Goal: Task Accomplishment & Management: Complete application form

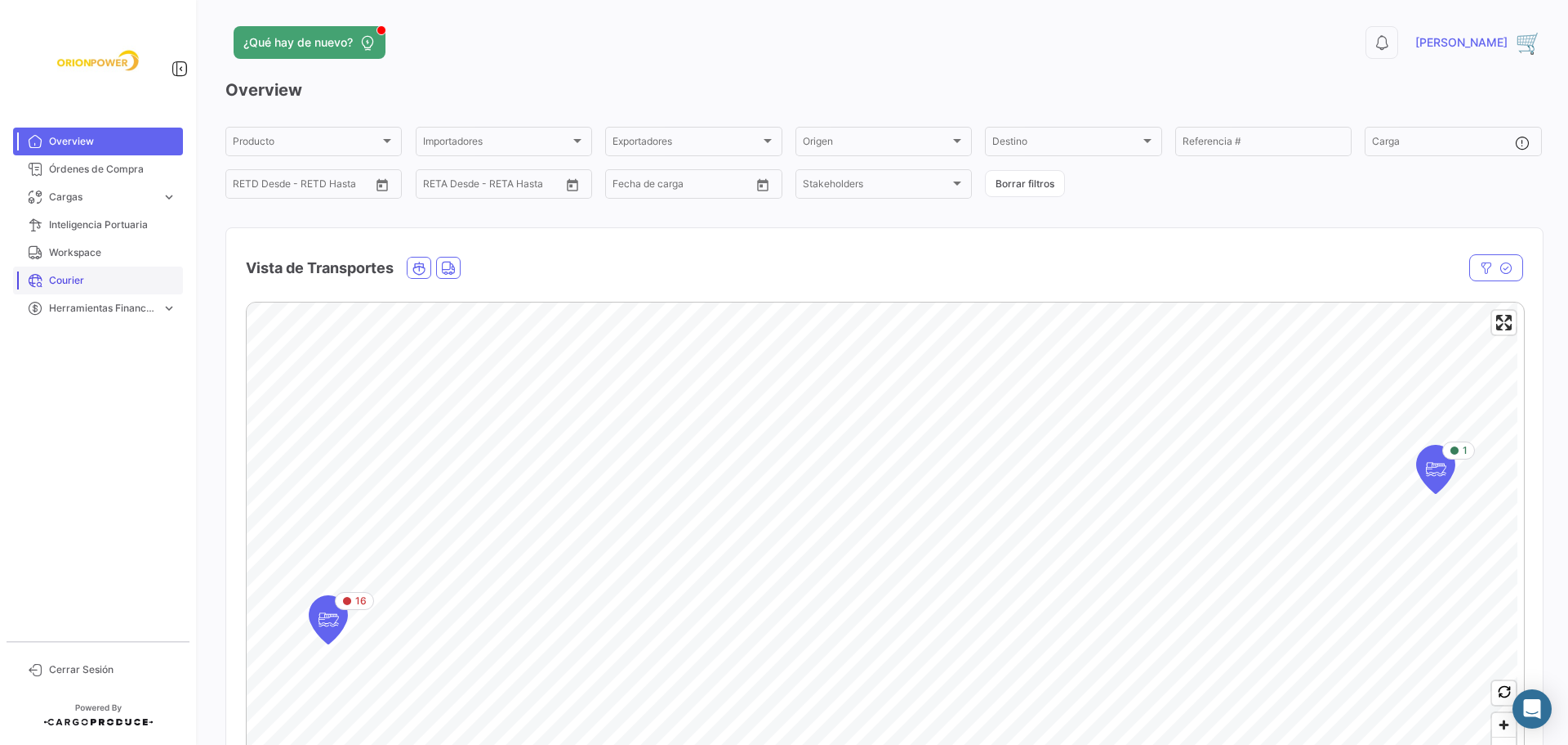
click at [80, 275] on span "Courier" at bounding box center [112, 280] width 128 height 15
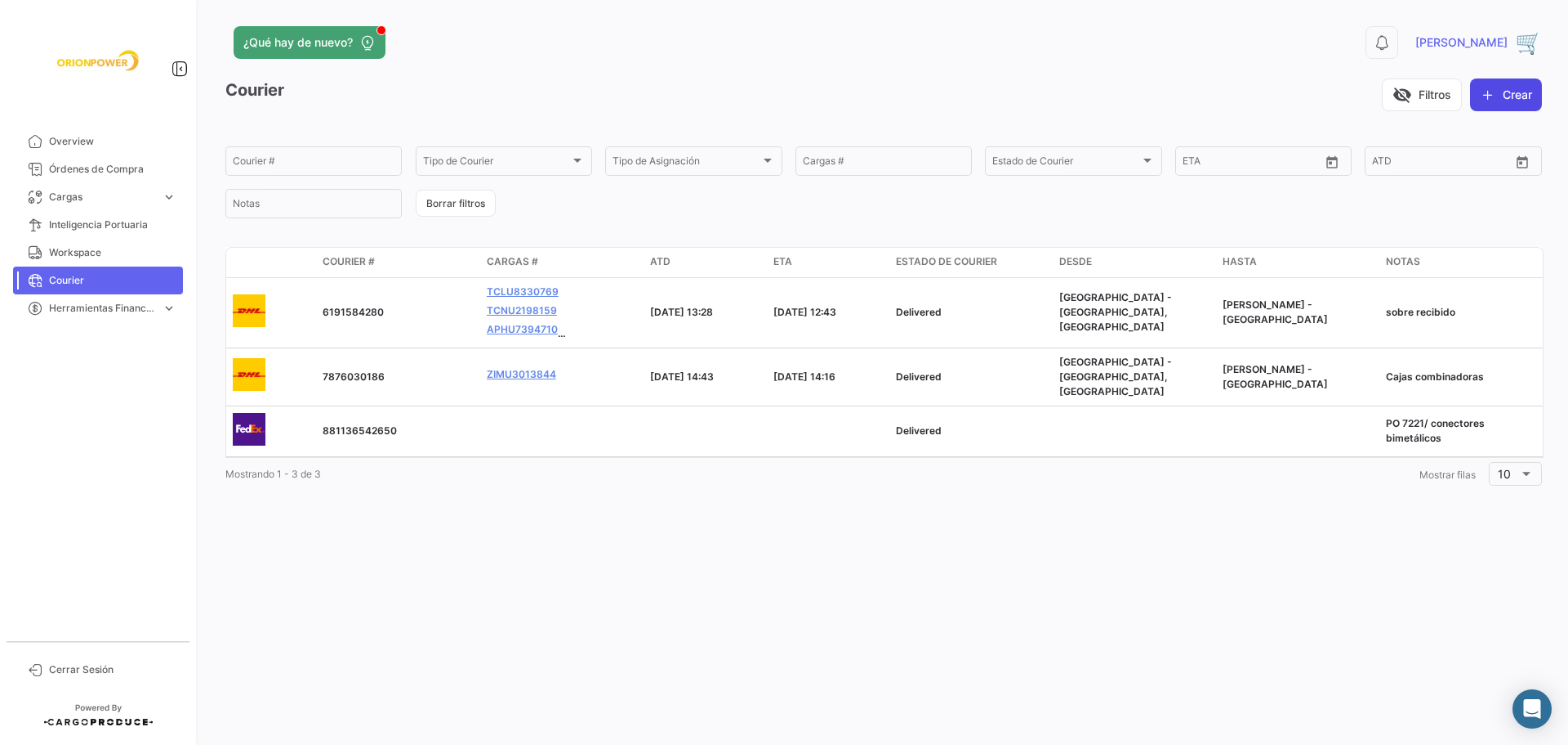
click at [1511, 92] on button "Crear" at bounding box center [1506, 94] width 72 height 33
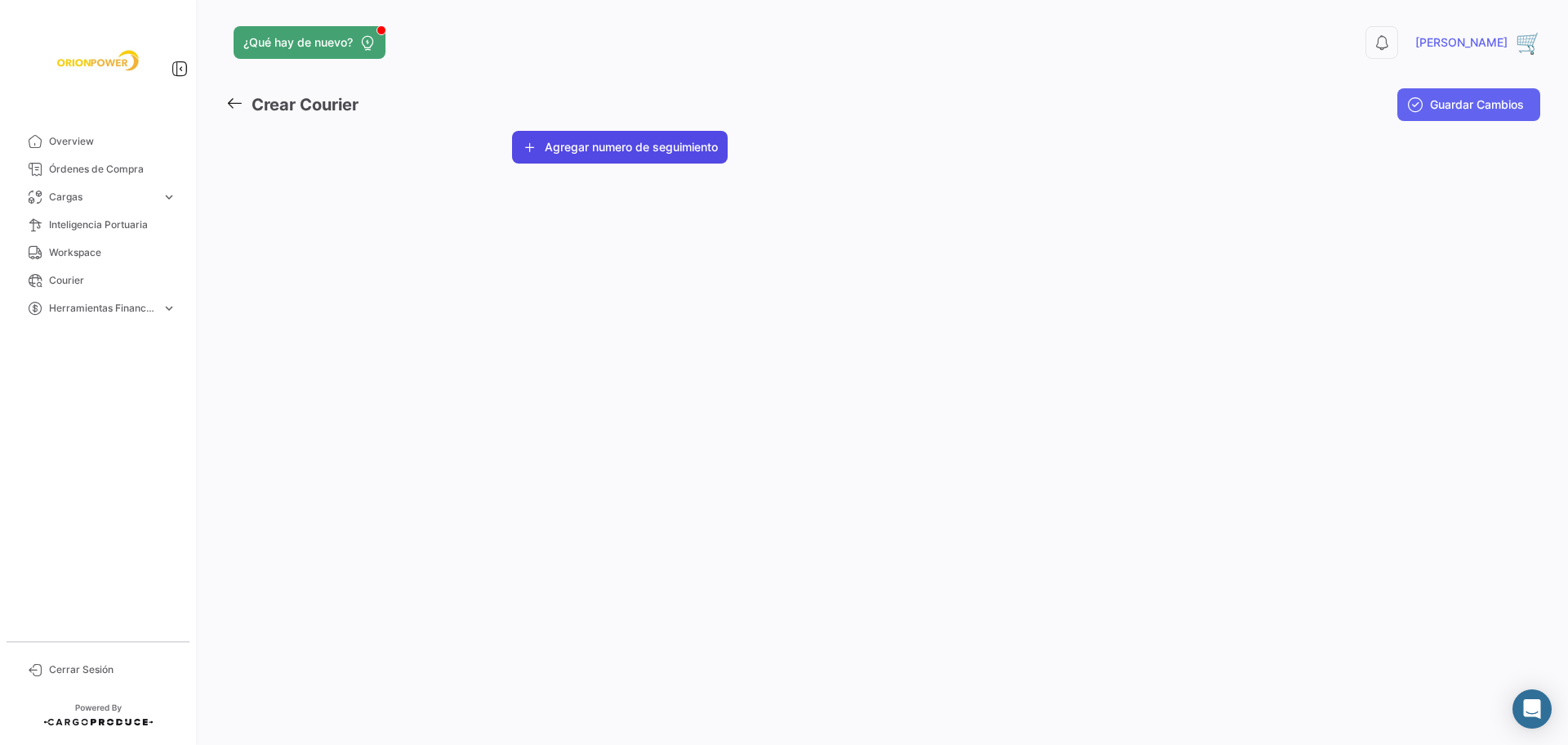
click at [625, 159] on button "Agregar numero de seguimiento" at bounding box center [619, 147] width 215 height 33
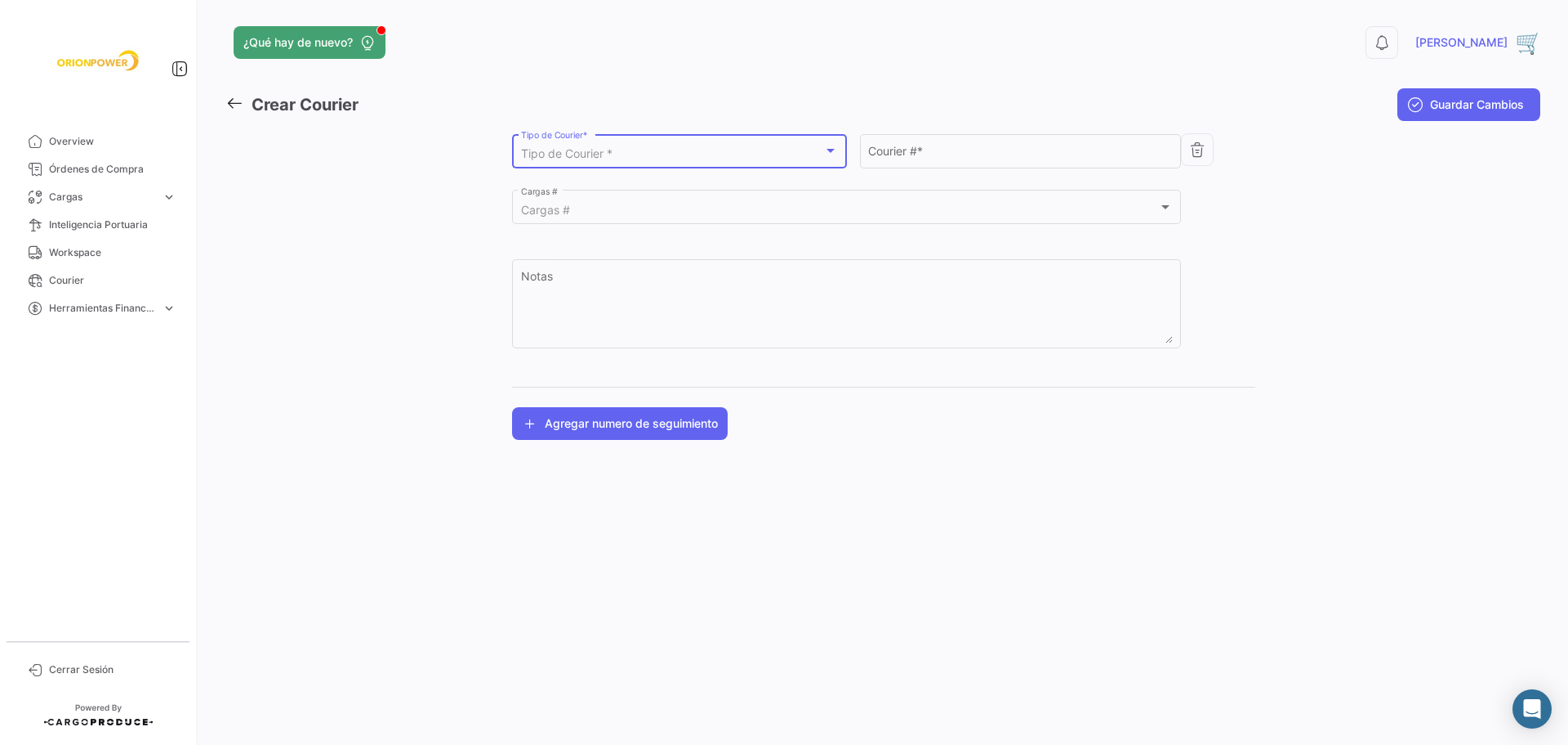
click at [667, 149] on div "Tipo de Courier *" at bounding box center [672, 154] width 303 height 14
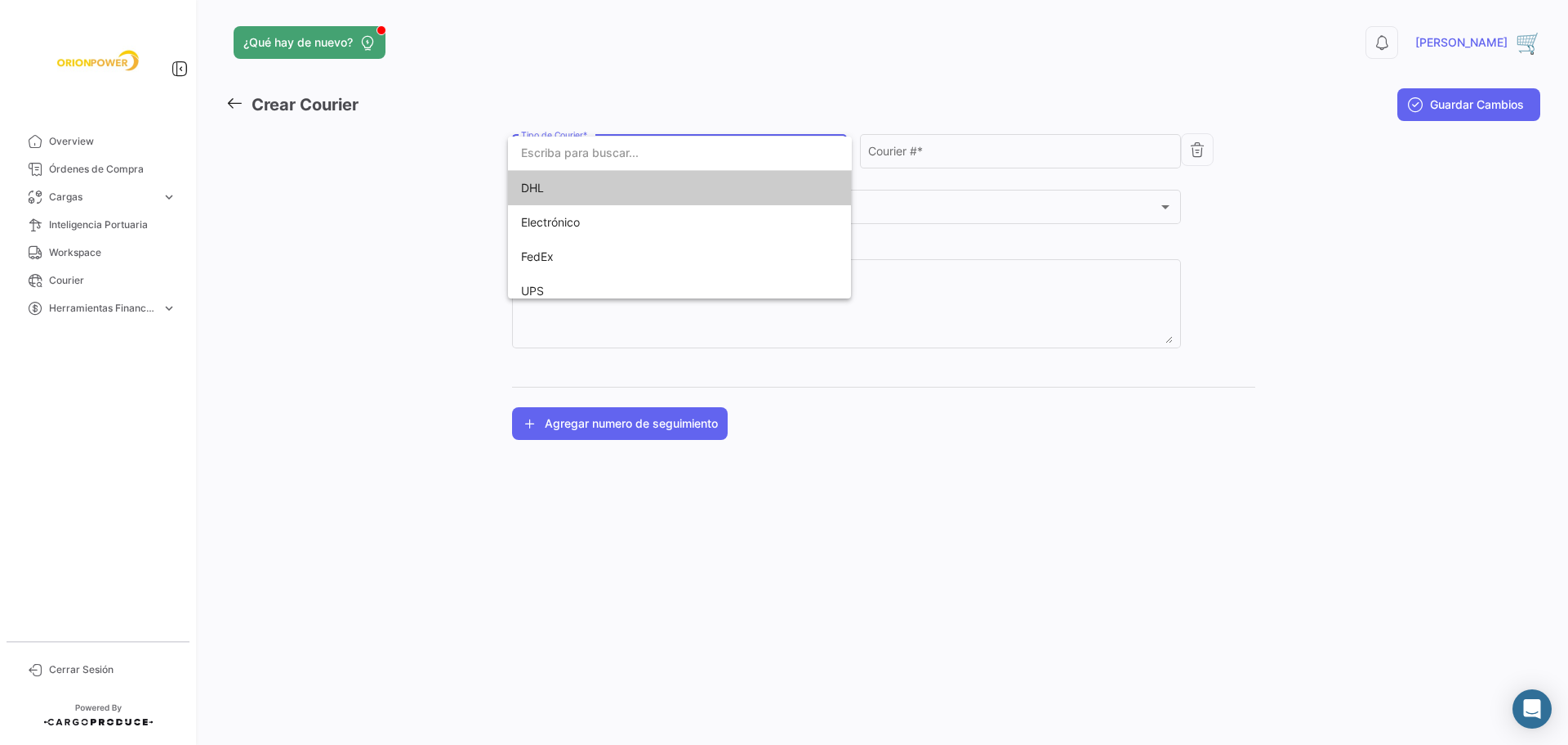
click at [599, 184] on span "DHL" at bounding box center [636, 188] width 229 height 34
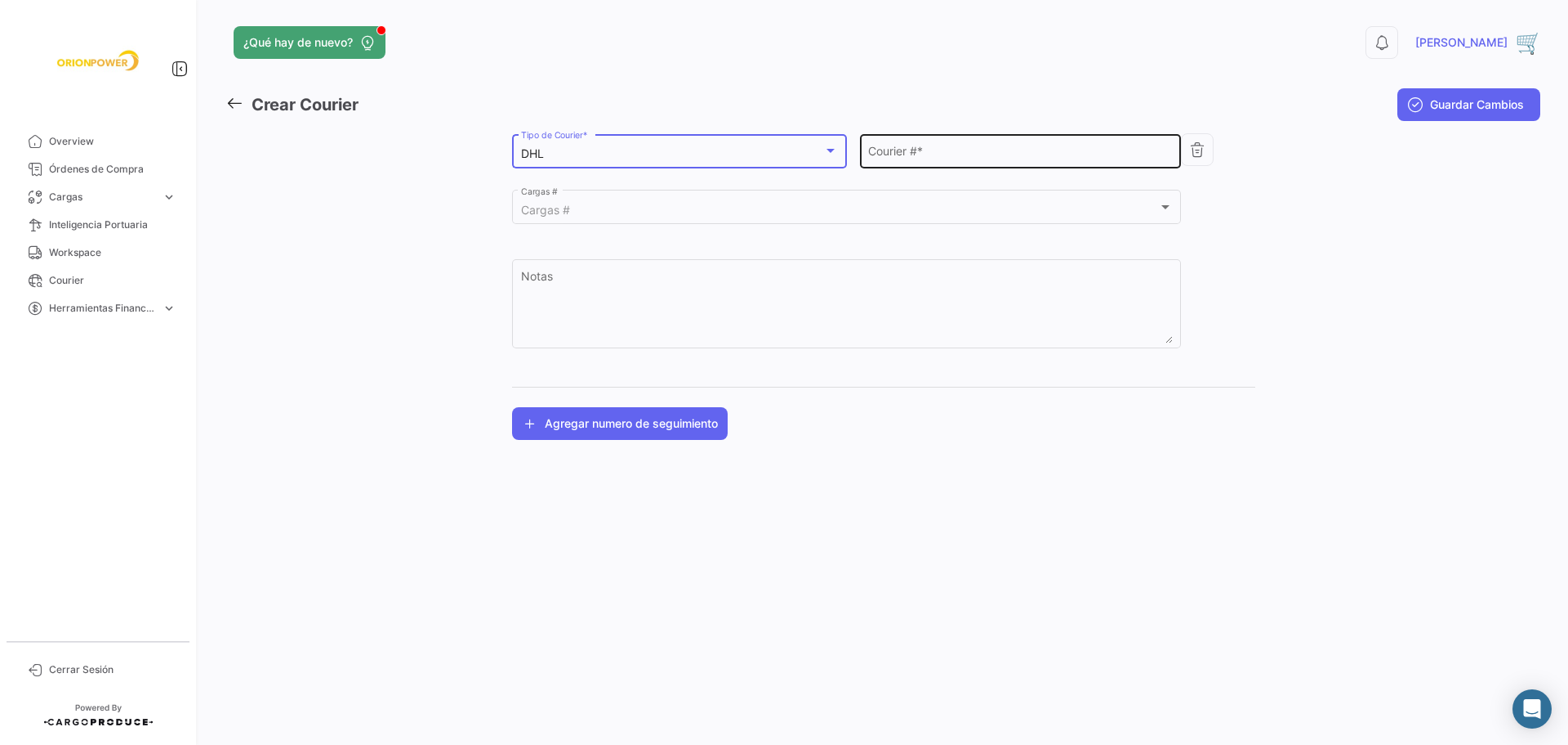
click at [950, 160] on input "Courier # *" at bounding box center [1020, 154] width 305 height 14
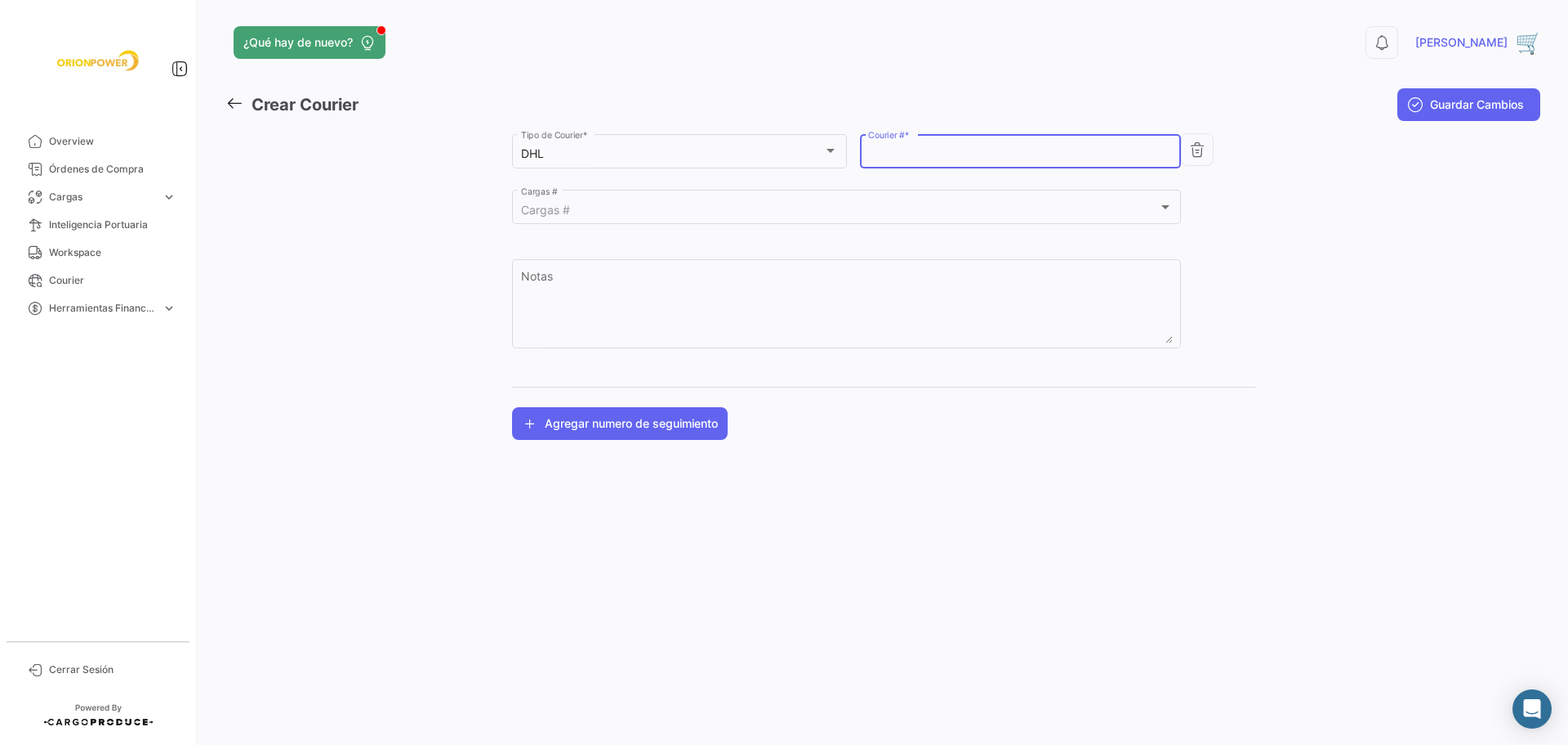
paste input "72 8640 9476"
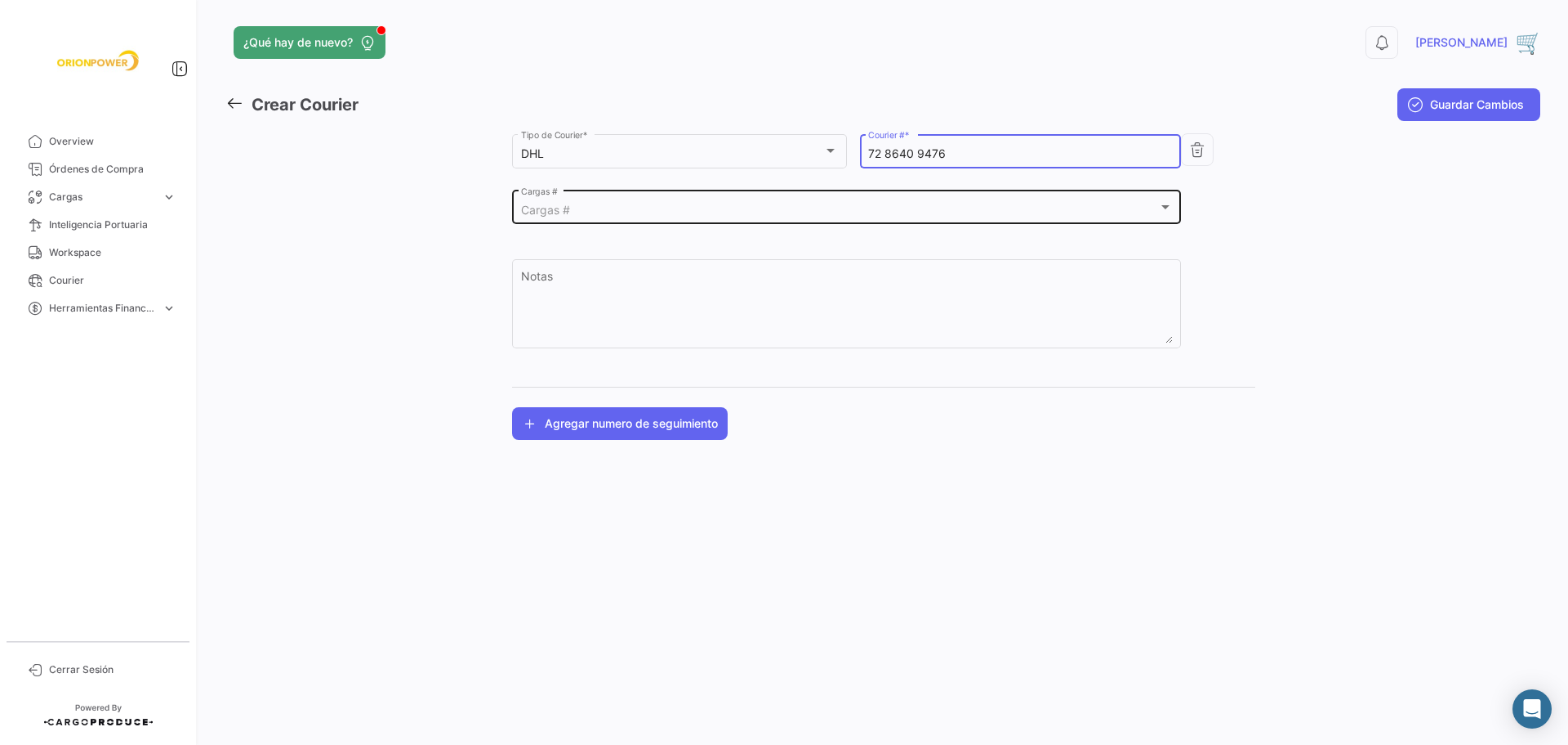
type input "72 8640 9476"
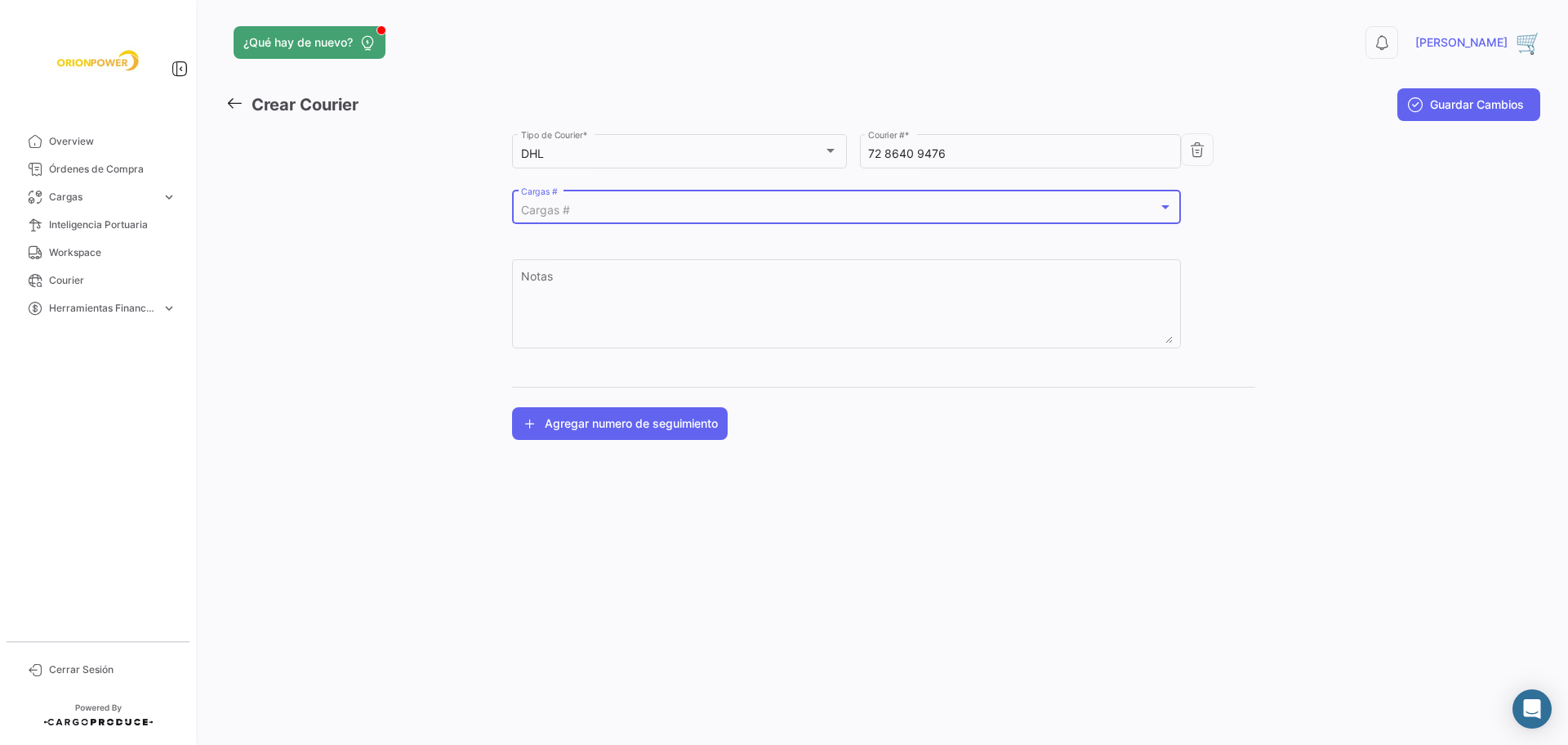
click at [617, 208] on div "Cargas #" at bounding box center [840, 210] width 637 height 14
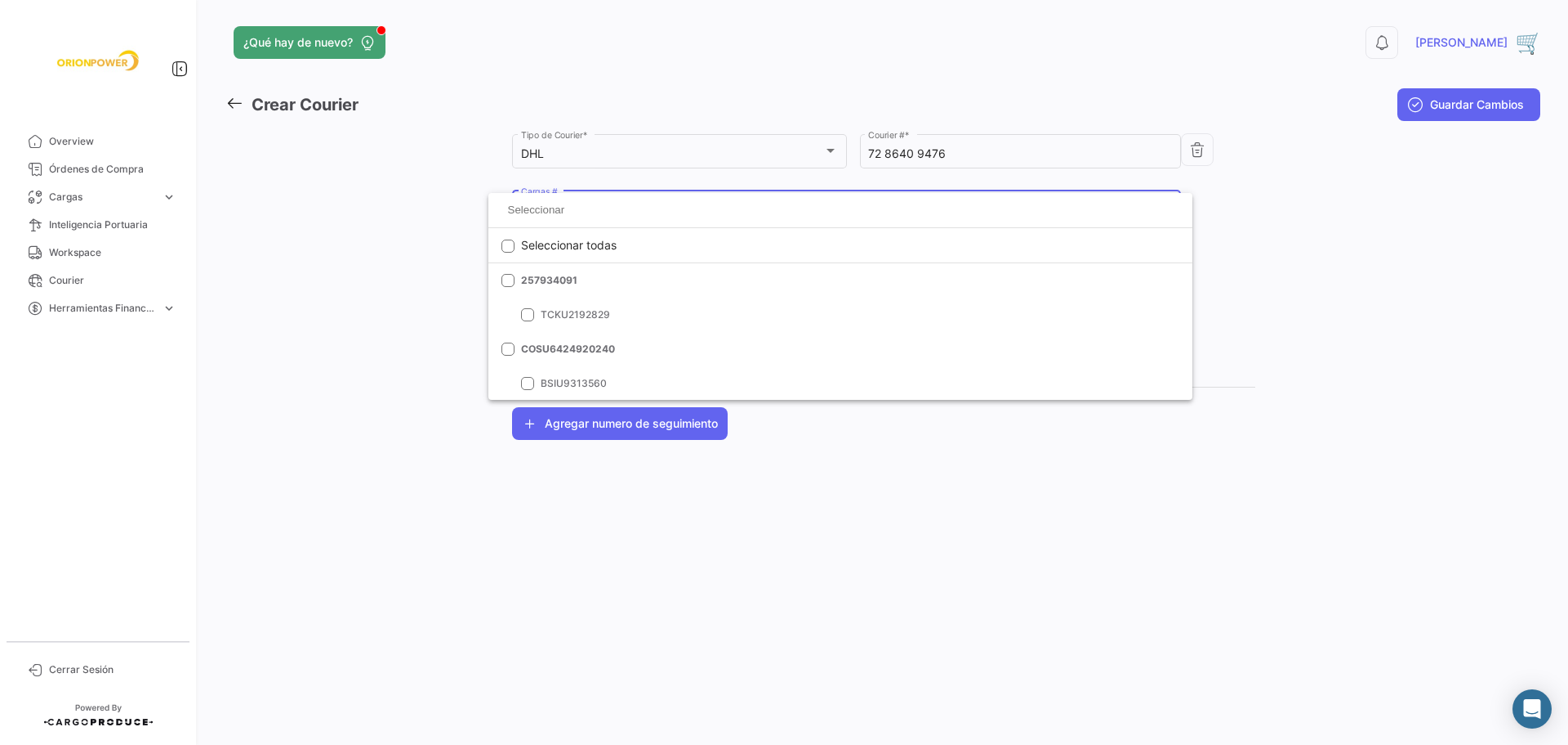
click at [1169, 557] on div at bounding box center [784, 372] width 1568 height 745
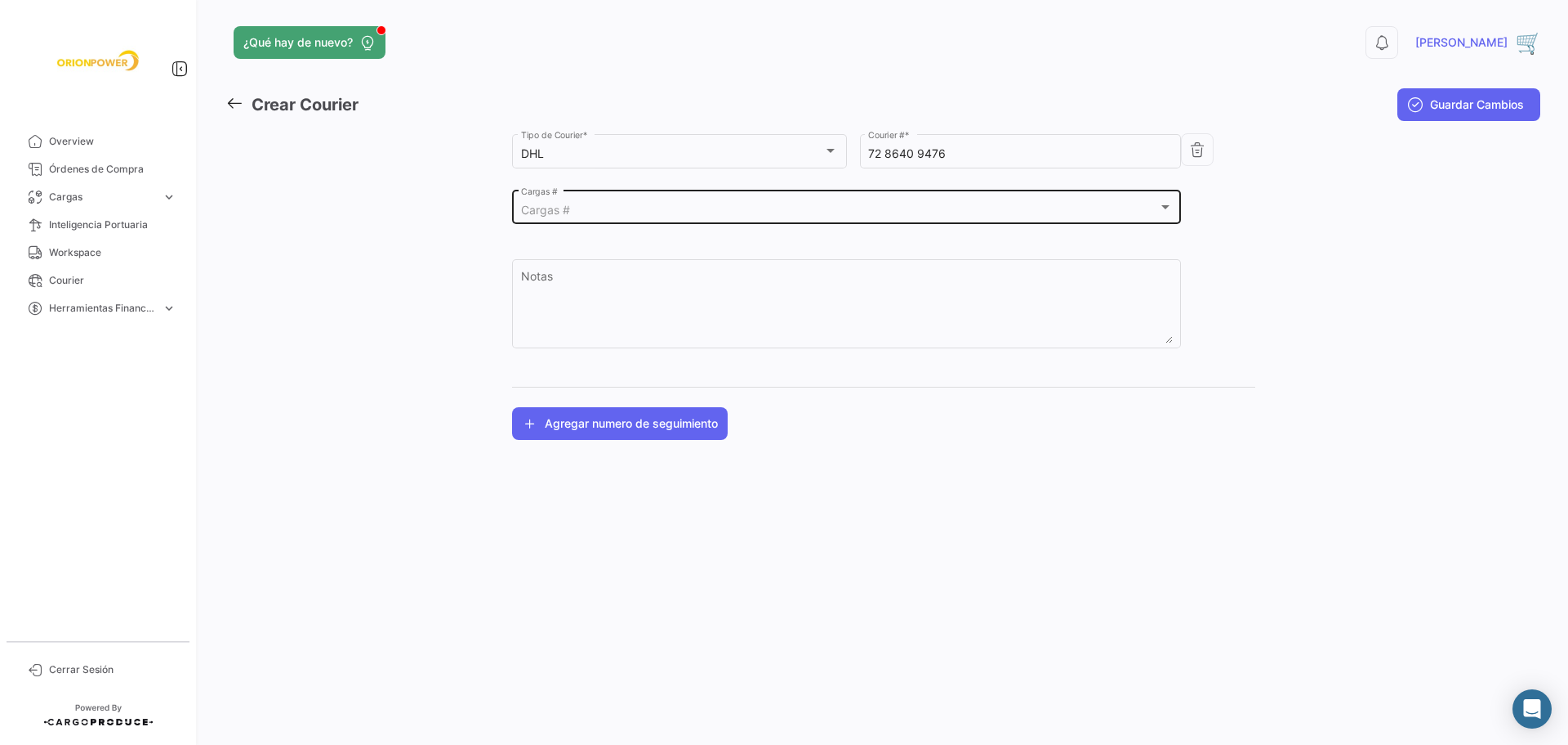
click at [1173, 205] on div "Cargas # Cargas #" at bounding box center [847, 206] width 669 height 38
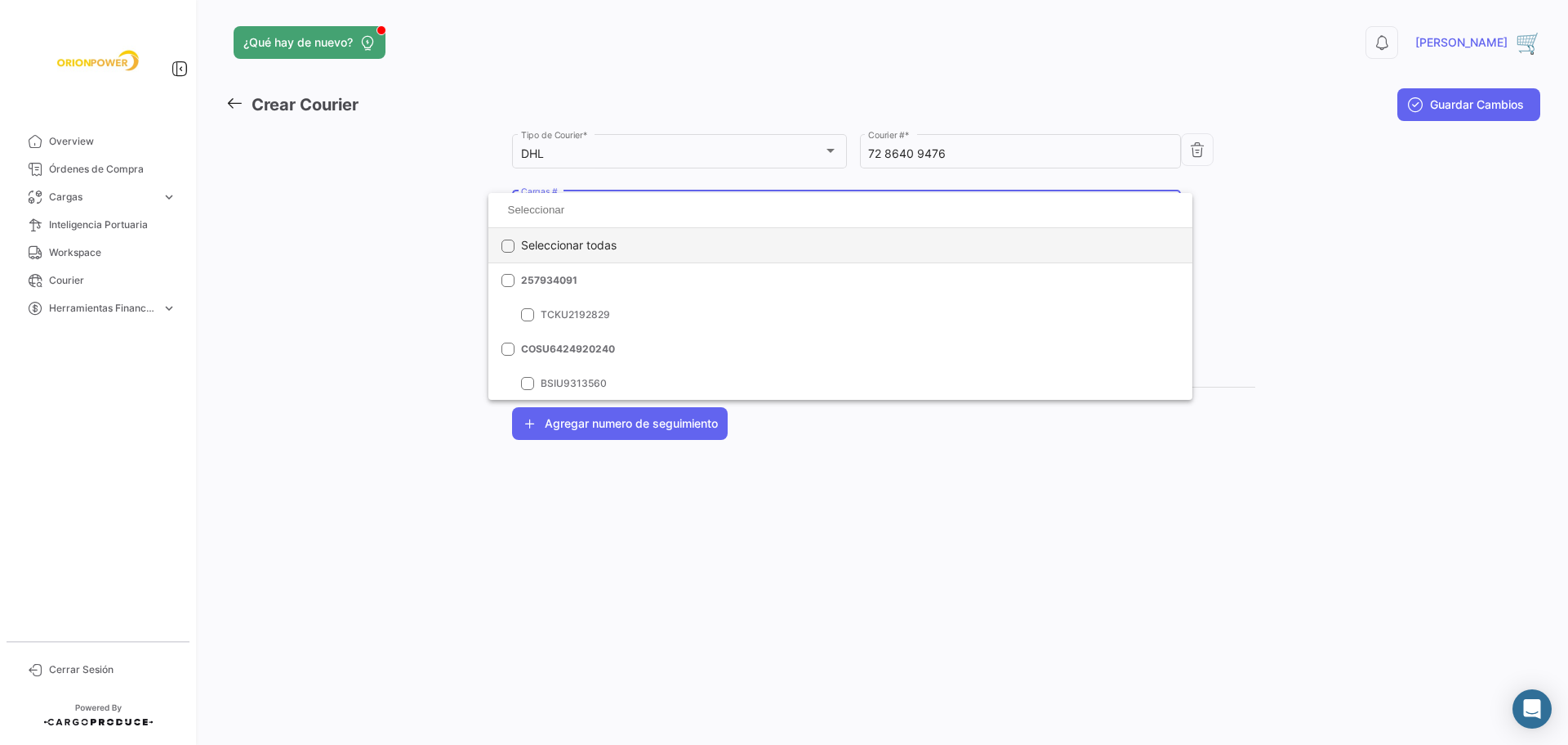
click at [510, 245] on span at bounding box center [508, 245] width 13 height 13
click at [511, 245] on span at bounding box center [508, 245] width 13 height 13
checkbox input "false"
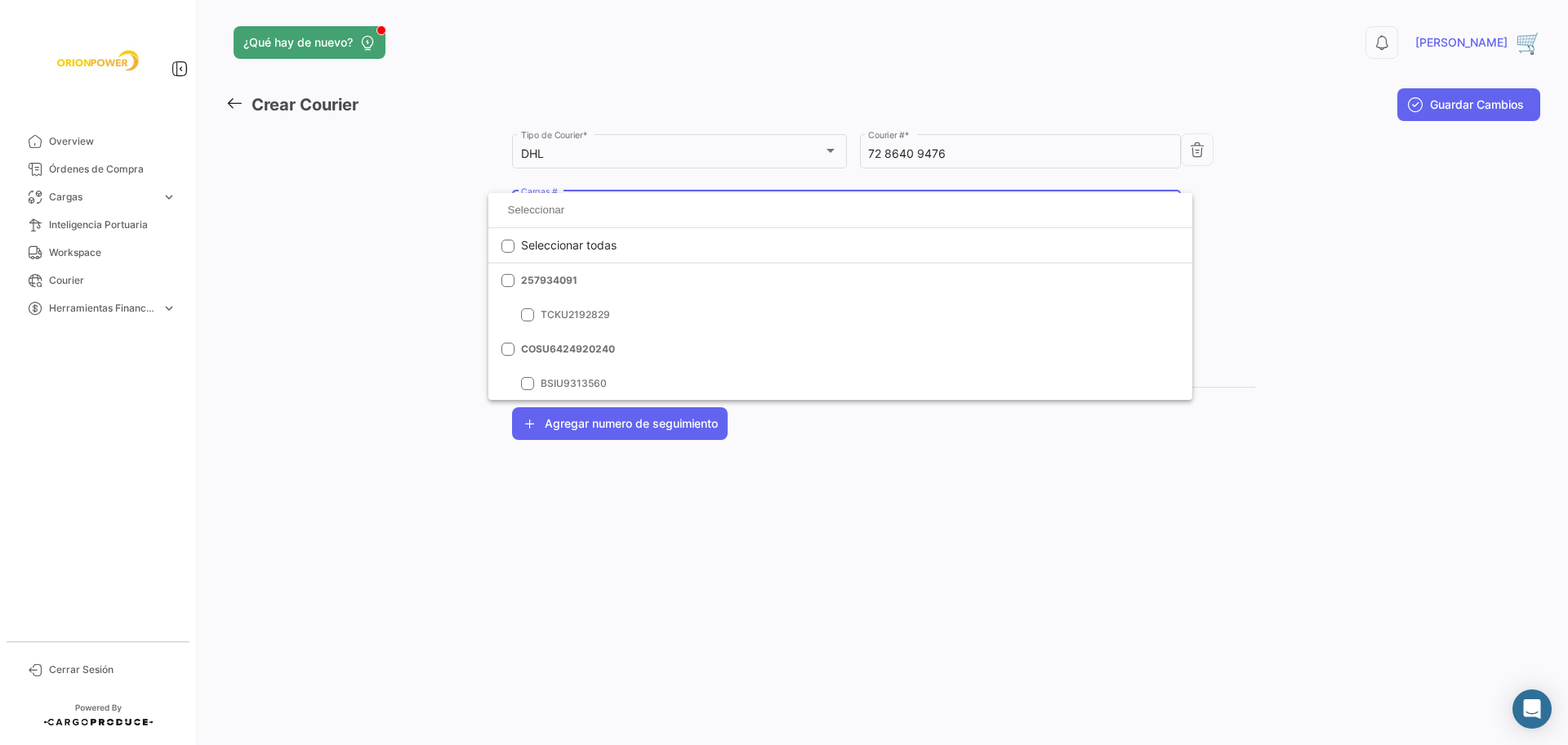
drag, startPoint x: 1499, startPoint y: 330, endPoint x: 1079, endPoint y: 252, distance: 427.2
click at [1498, 330] on div at bounding box center [784, 372] width 1568 height 745
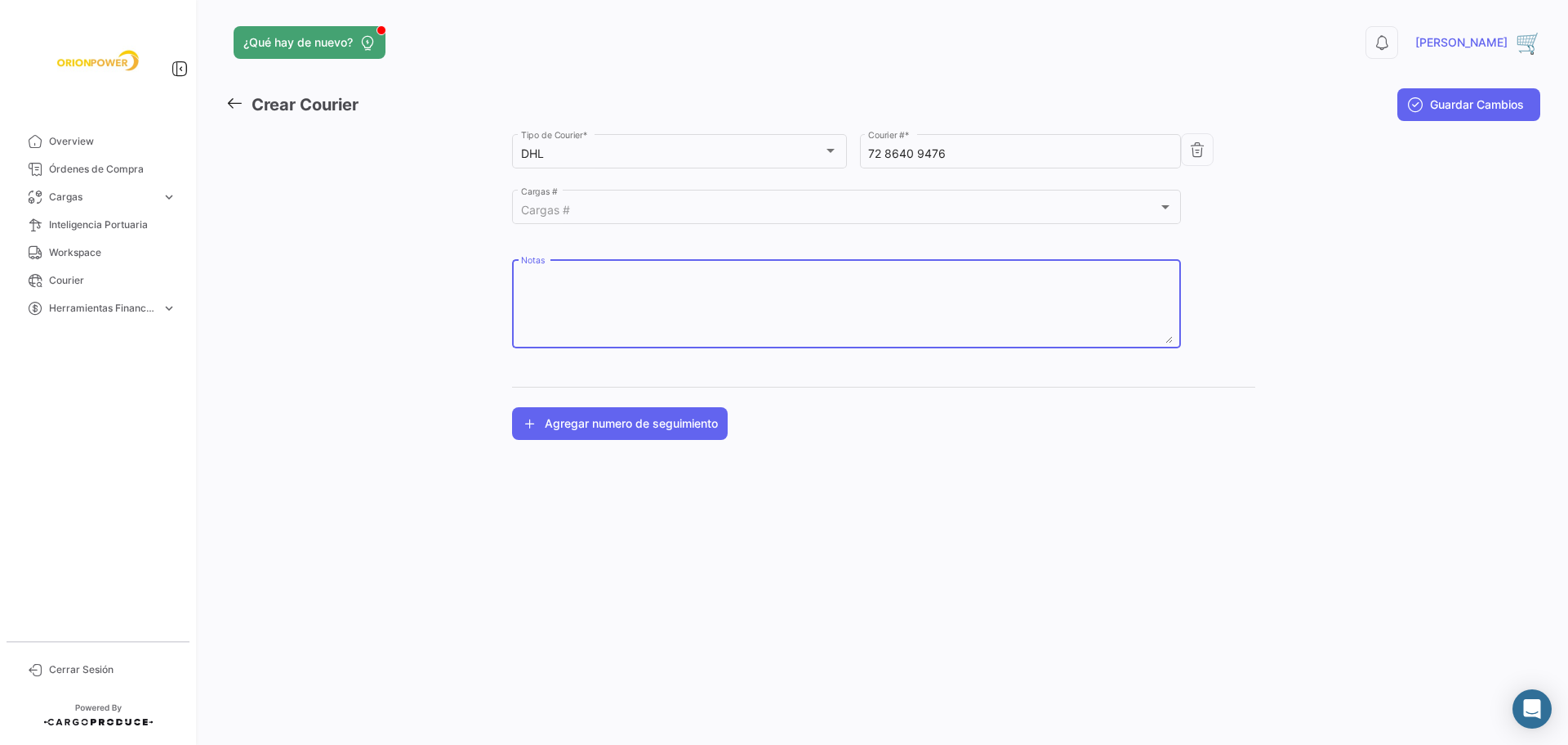
drag, startPoint x: 624, startPoint y: 290, endPoint x: 630, endPoint y: 297, distance: 9.2
click at [624, 290] on textarea "Notas" at bounding box center [847, 307] width 652 height 72
click at [574, 283] on textarea "BL" at bounding box center [847, 307] width 652 height 72
paste textarea "KYVAPH2500831"
click at [708, 283] on textarea "BL KYVAPH2500831/ OC" at bounding box center [847, 307] width 652 height 72
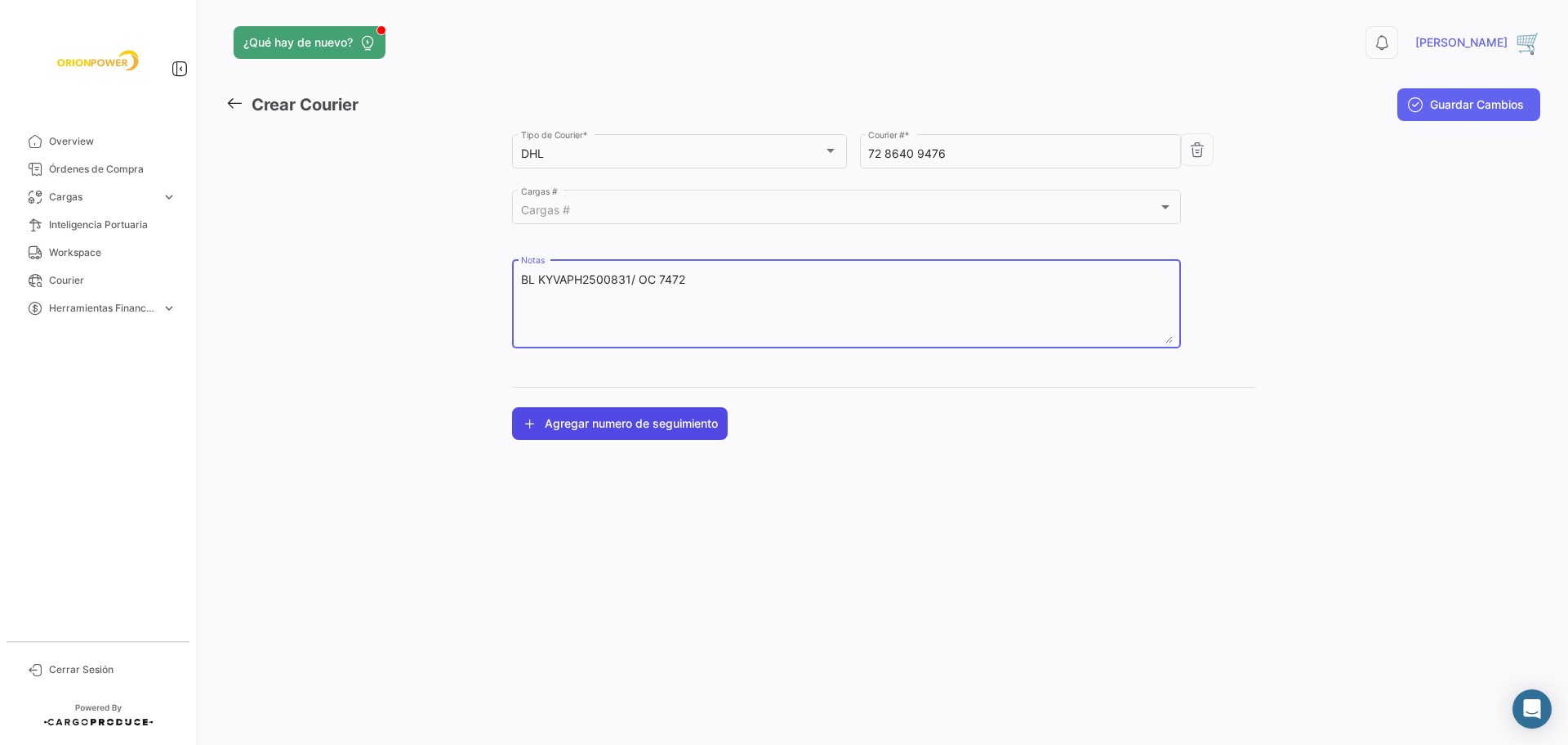
type textarea "BL KYVAPH2500831/ OC 7472"
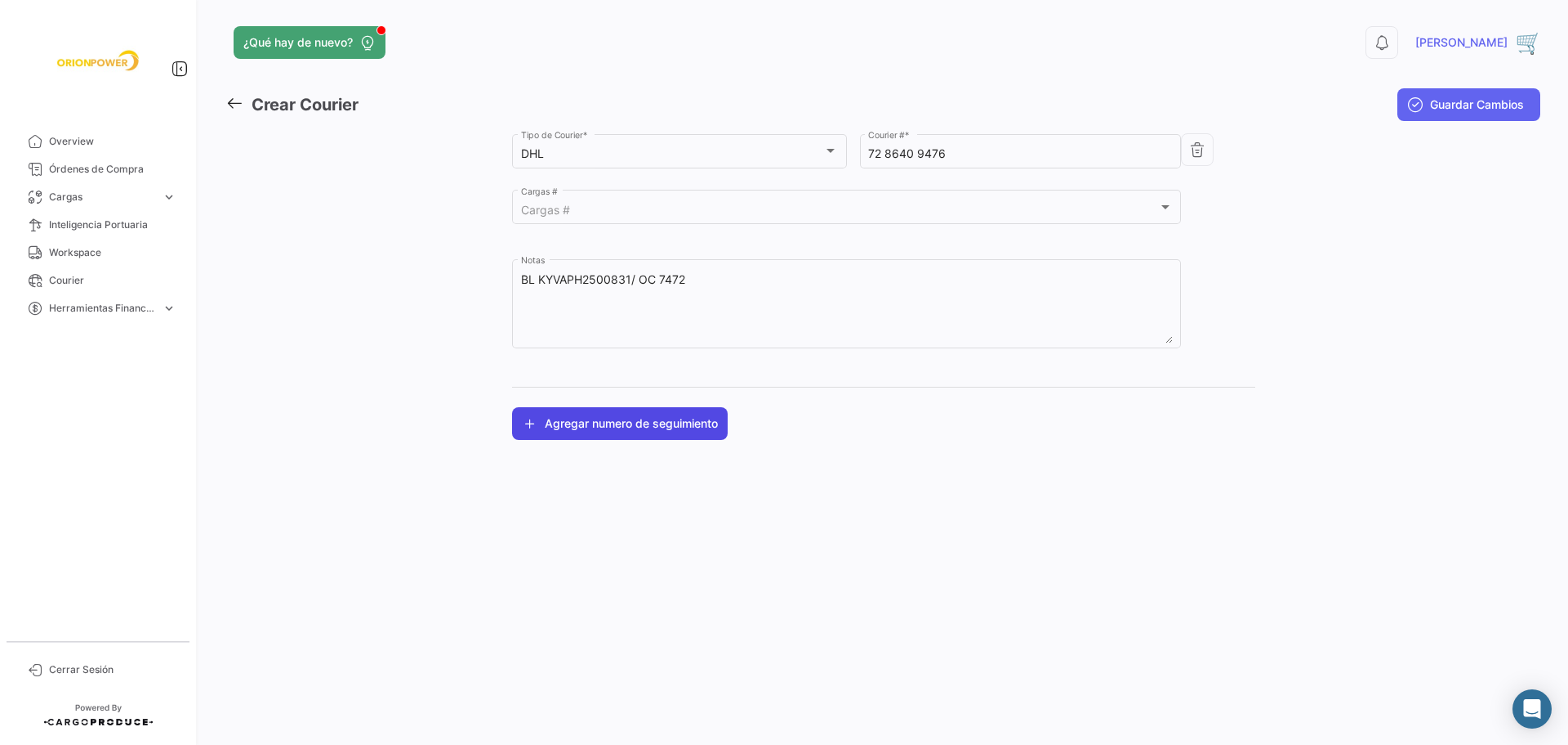
click at [601, 421] on button "Agregar numero de seguimiento" at bounding box center [619, 423] width 215 height 33
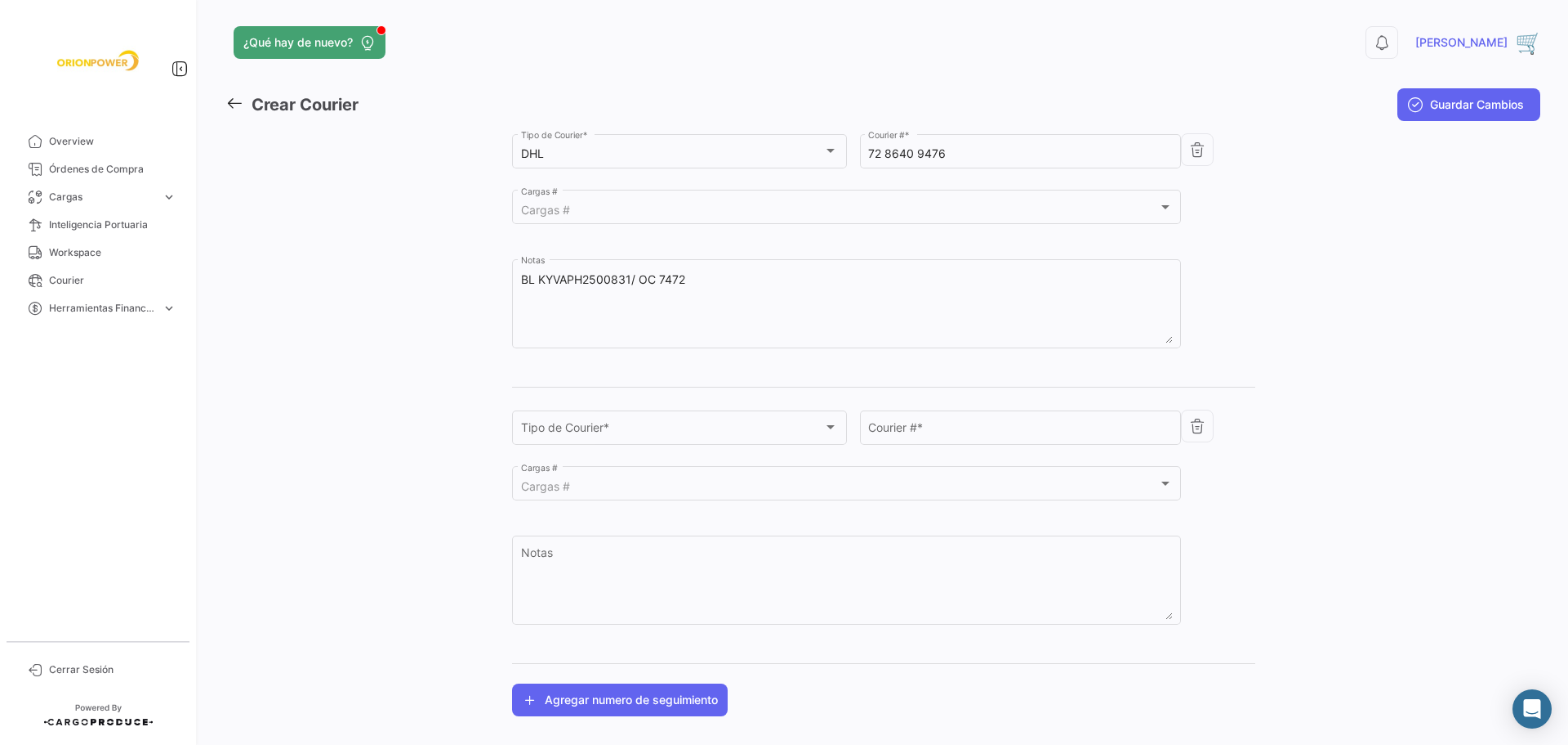
click at [1200, 431] on icon "button" at bounding box center [1197, 426] width 16 height 16
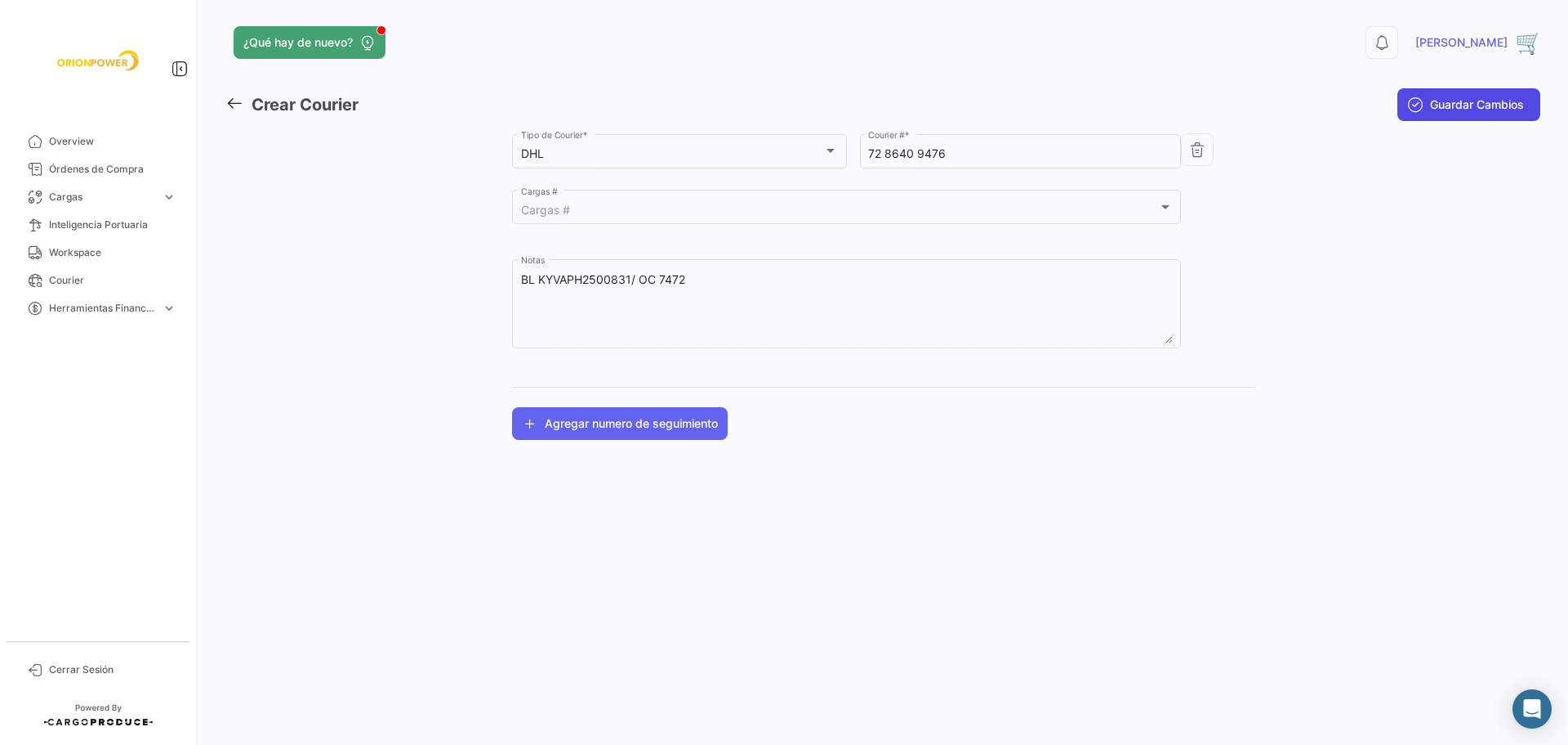
click at [1456, 100] on span "Guardar Cambios" at bounding box center [1478, 104] width 94 height 16
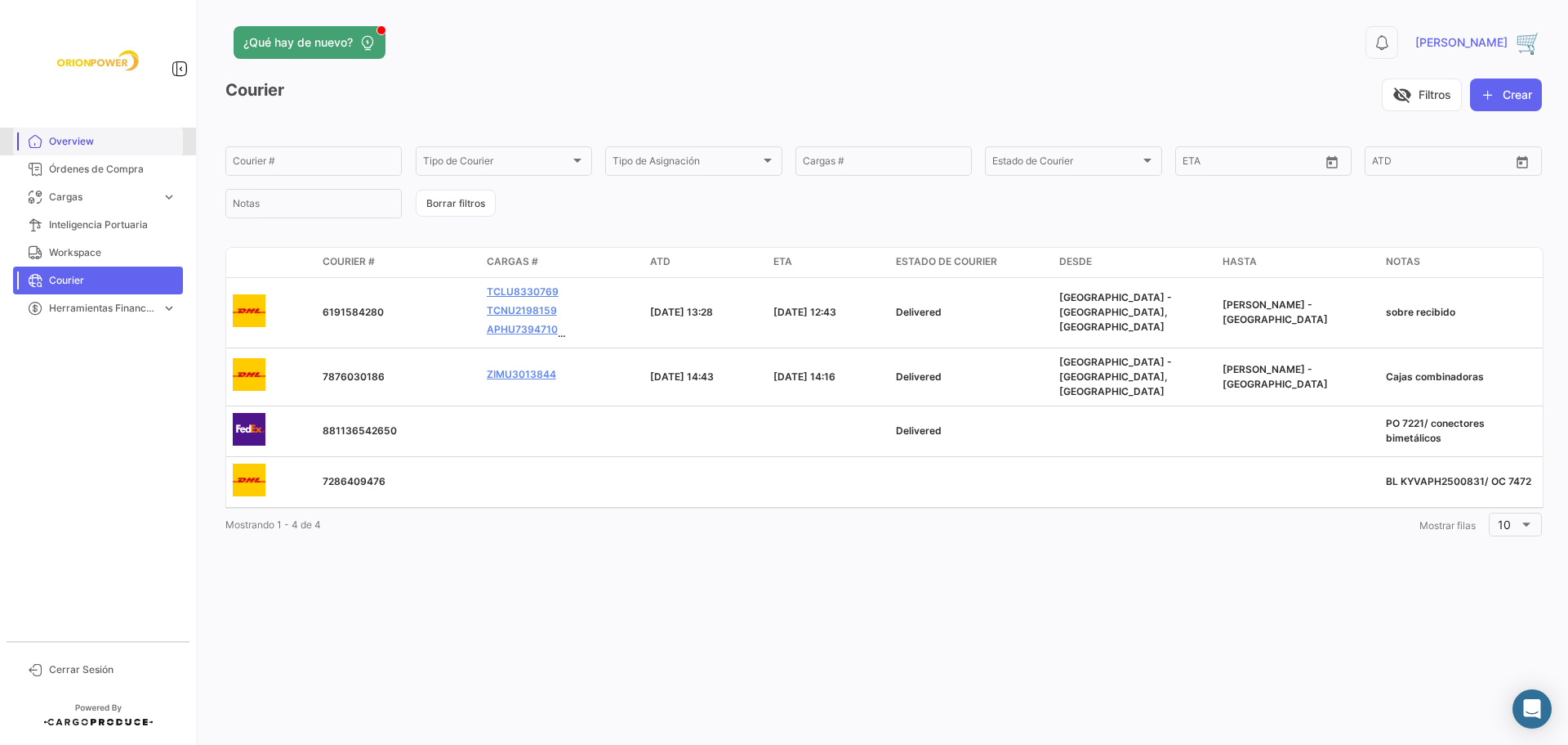
click at [82, 136] on span "Overview" at bounding box center [112, 141] width 128 height 15
